Goal: Navigation & Orientation: Find specific page/section

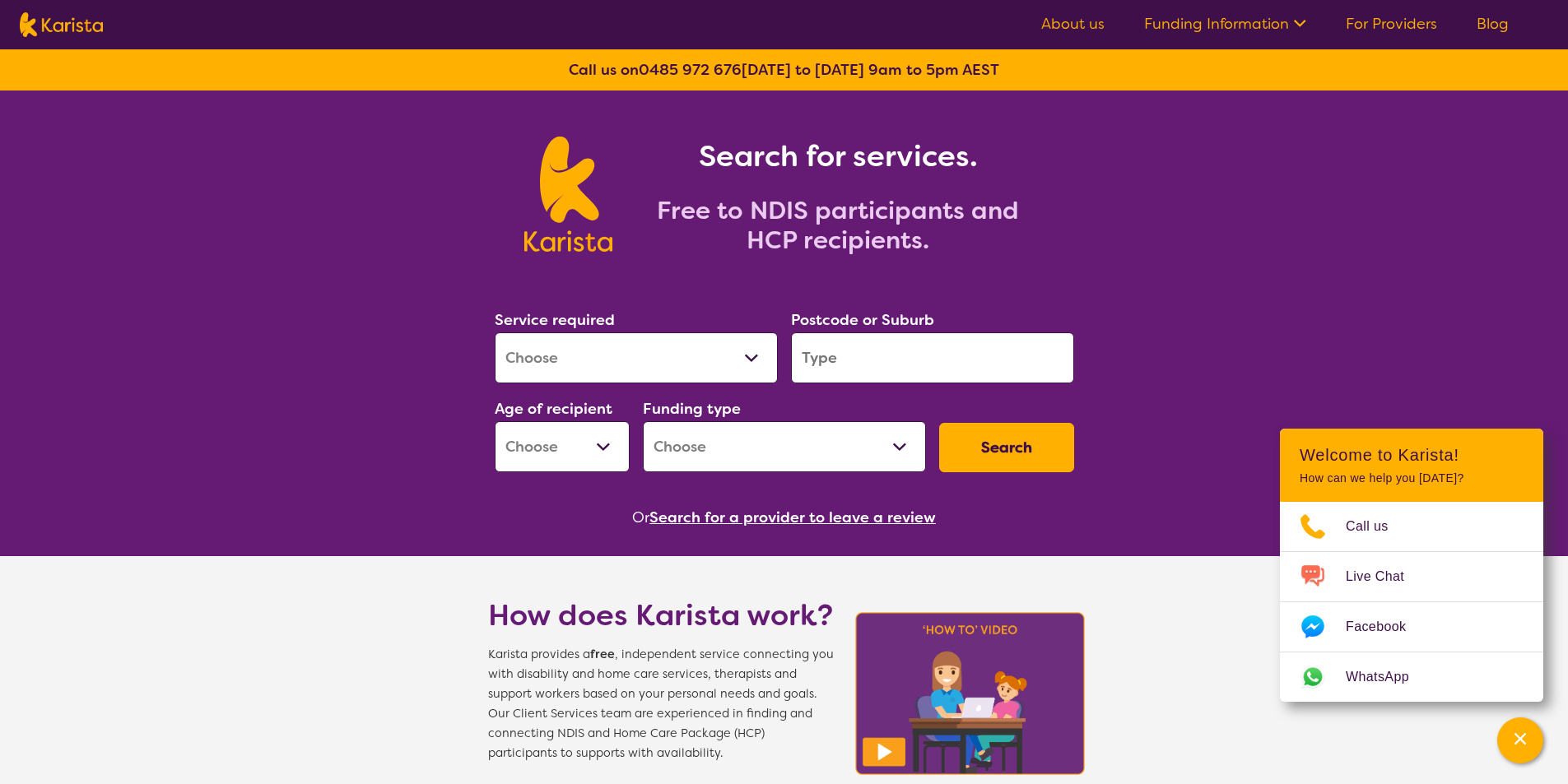
click at [1059, 11] on ul "About us Funding Information NDIS - National Disability Insurance Scheme HCP - …" at bounding box center [1274, 25] width 507 height 27
click at [1069, 28] on link "About us" at bounding box center [1072, 24] width 64 height 20
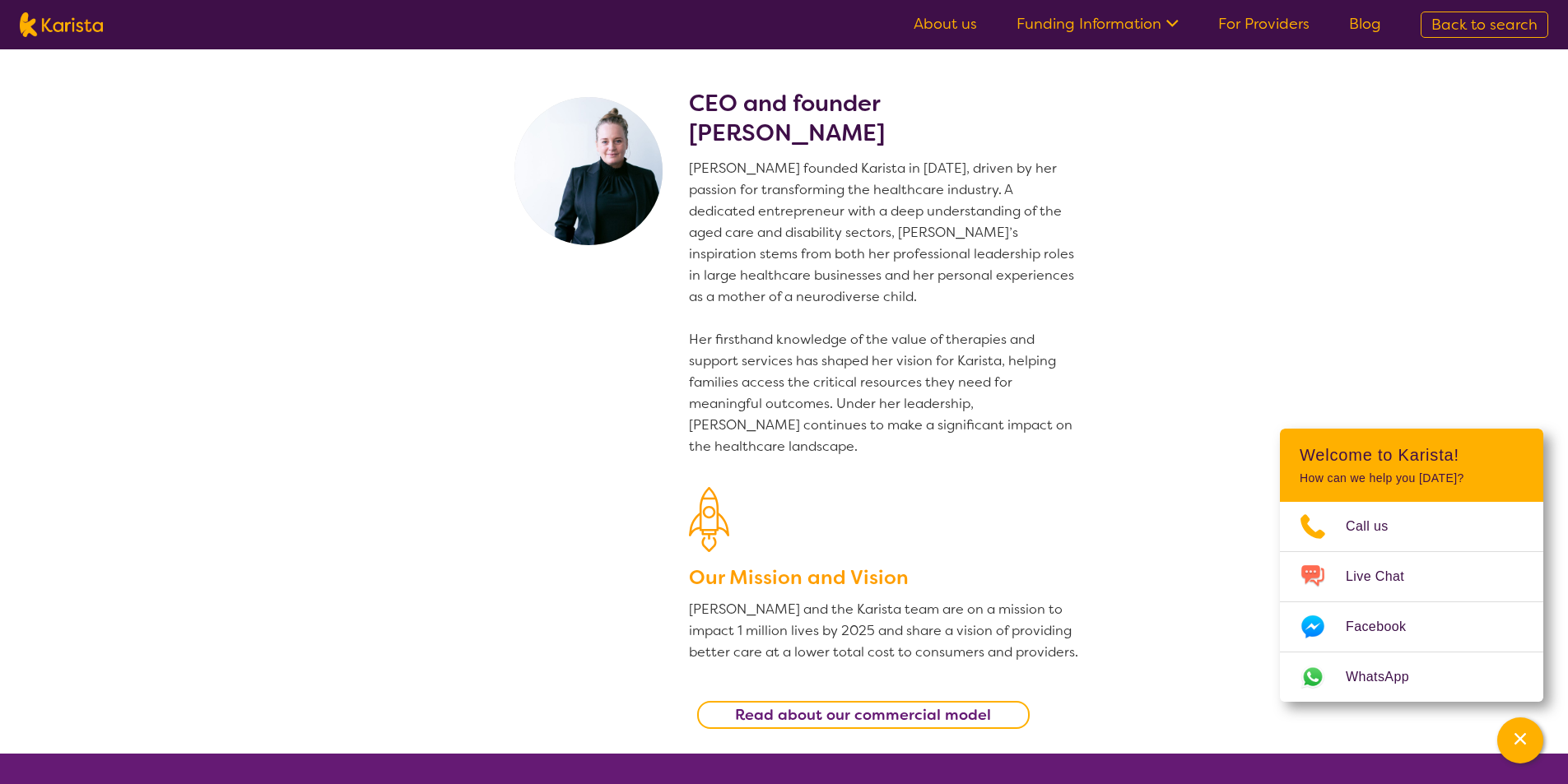
click at [1226, 15] on link "For Providers" at bounding box center [1264, 24] width 91 height 20
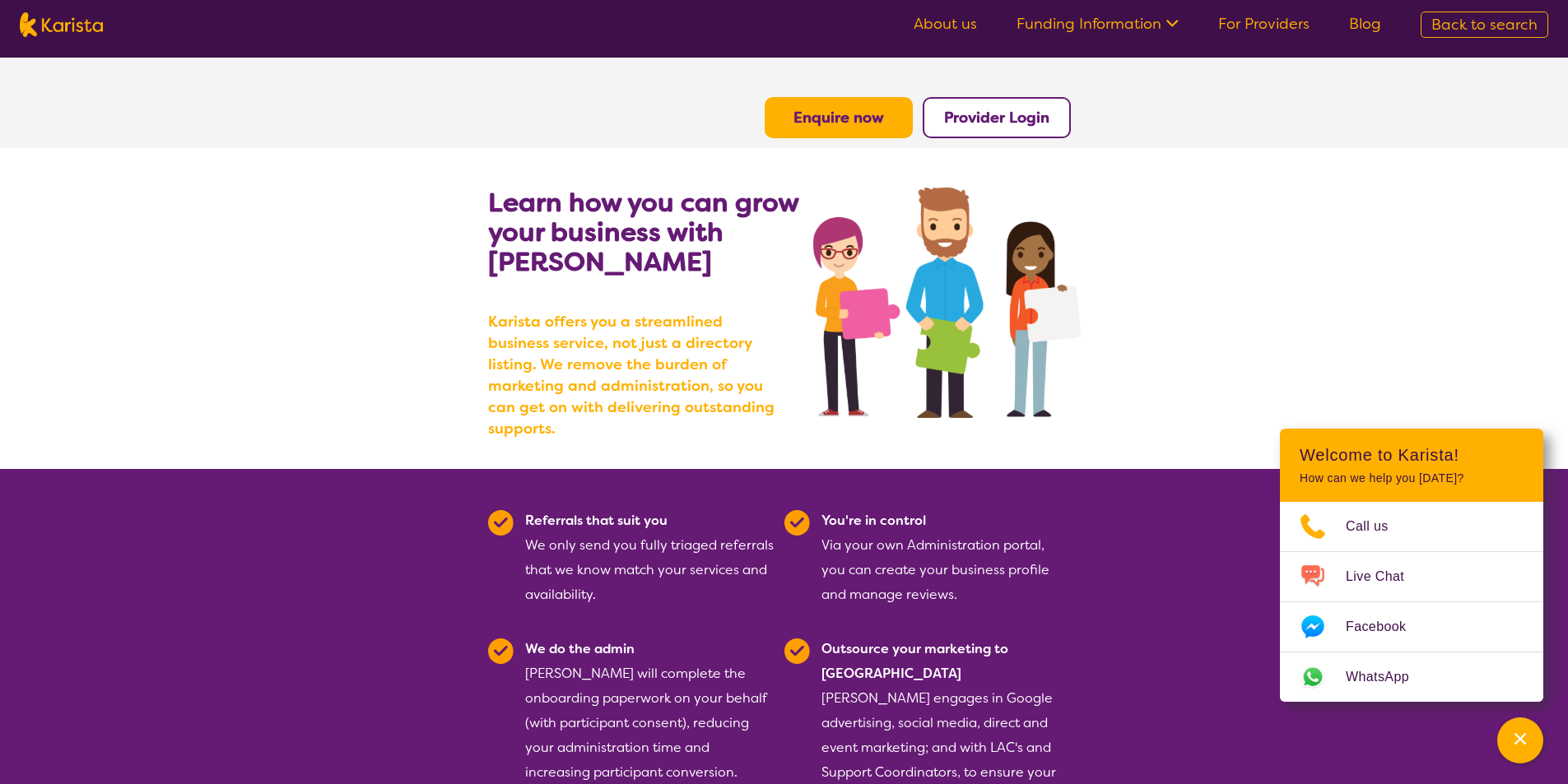
click at [998, 129] on button "Provider Login" at bounding box center [996, 117] width 148 height 41
click at [979, 109] on b "Provider Login" at bounding box center [996, 118] width 105 height 20
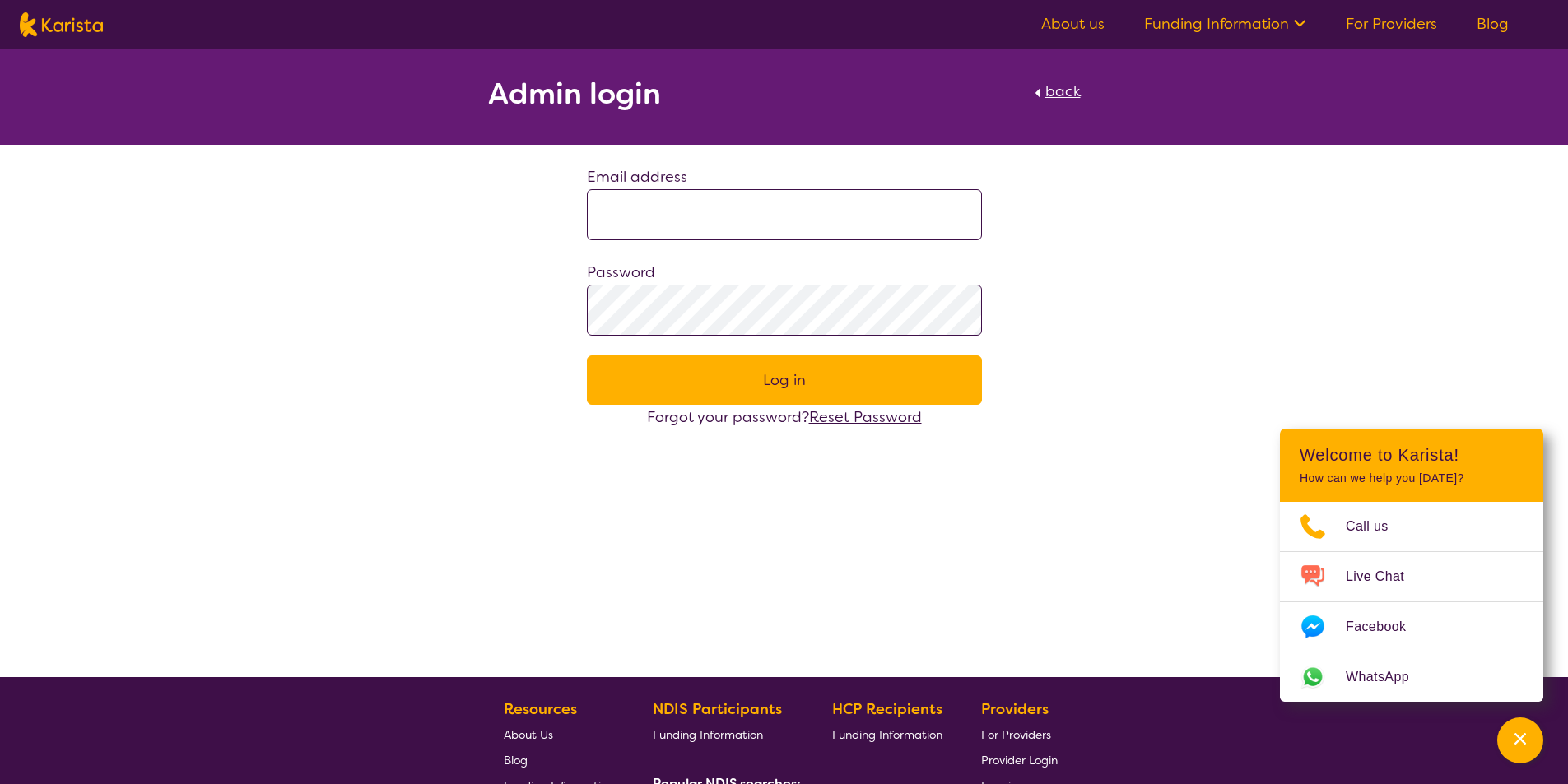
click at [646, 198] on input at bounding box center [784, 215] width 395 height 51
